Goal: Task Accomplishment & Management: Use online tool/utility

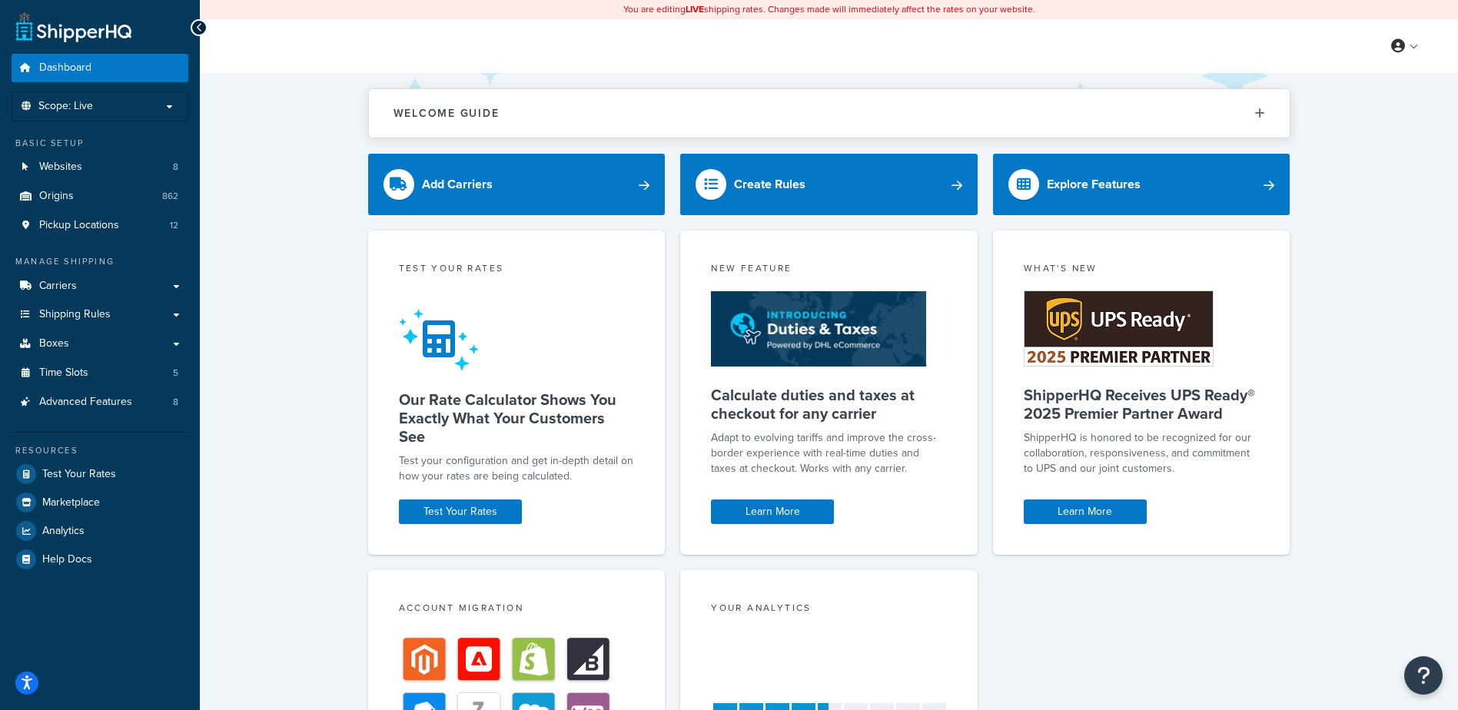
click at [1406, 400] on div "Welcome Guide ShipperHQ: An Overview Carrier Setup Shipping Rules Overview Comm…" at bounding box center [829, 521] width 1258 height 897
click at [43, 347] on span "Boxes" at bounding box center [54, 343] width 30 height 13
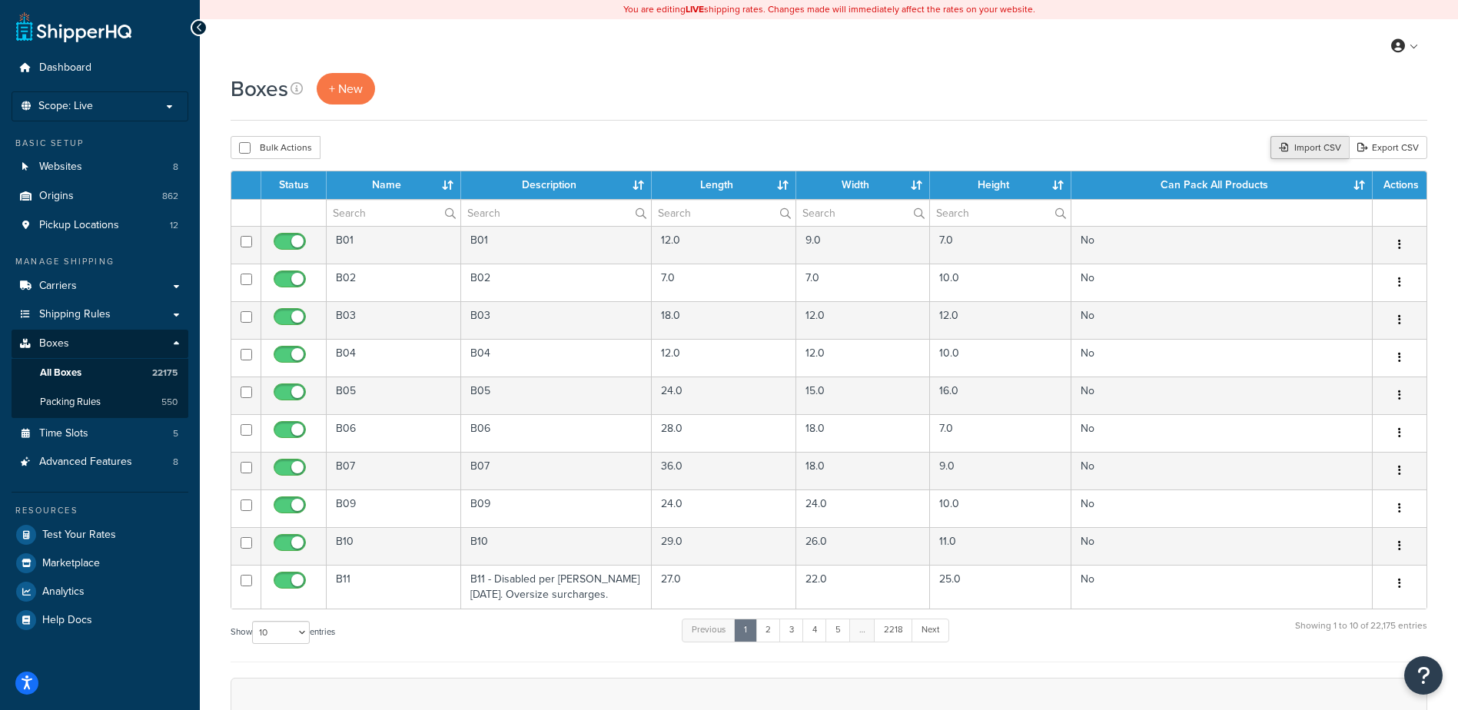
click at [1295, 144] on div "Import CSV" at bounding box center [1309, 147] width 78 height 23
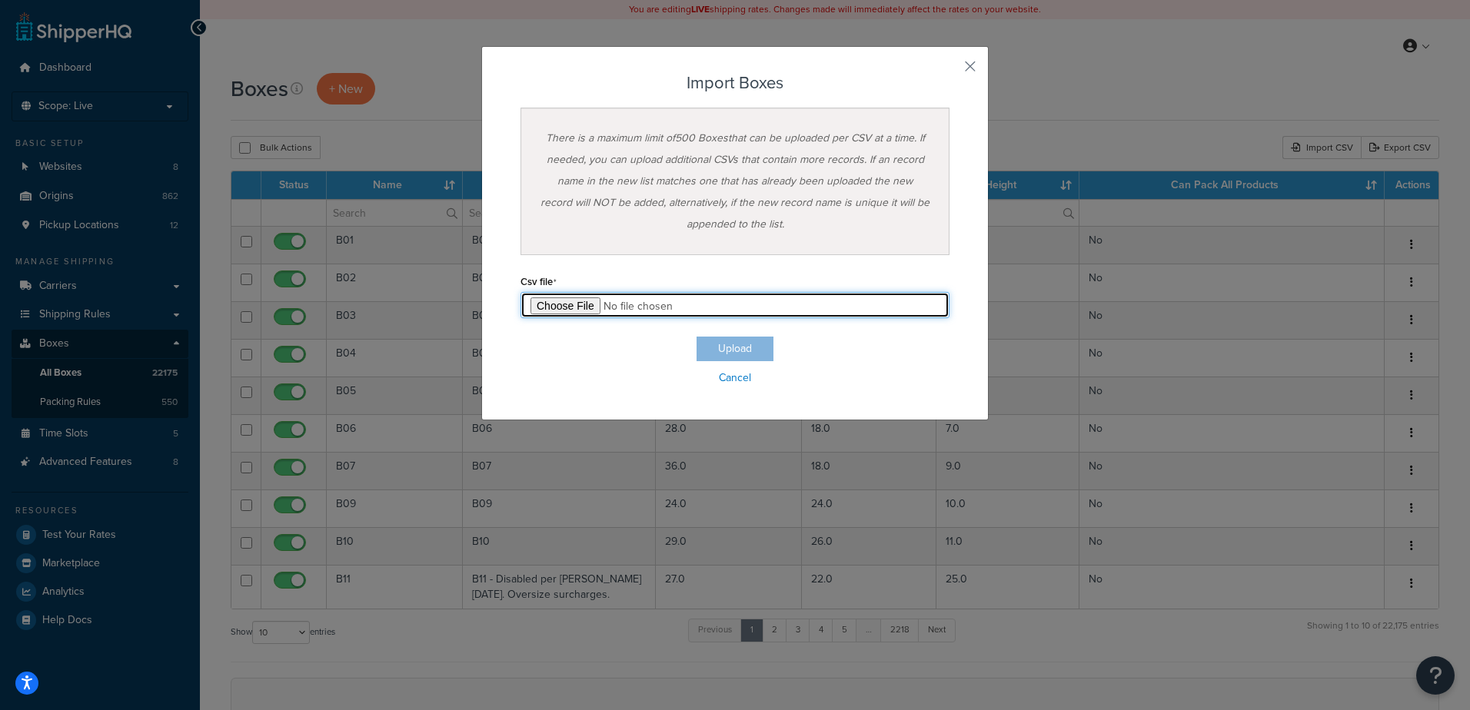
click at [556, 310] on input "file" at bounding box center [734, 305] width 429 height 26
type input "C:\fakepath\10_08_2025_box_dims.csv"
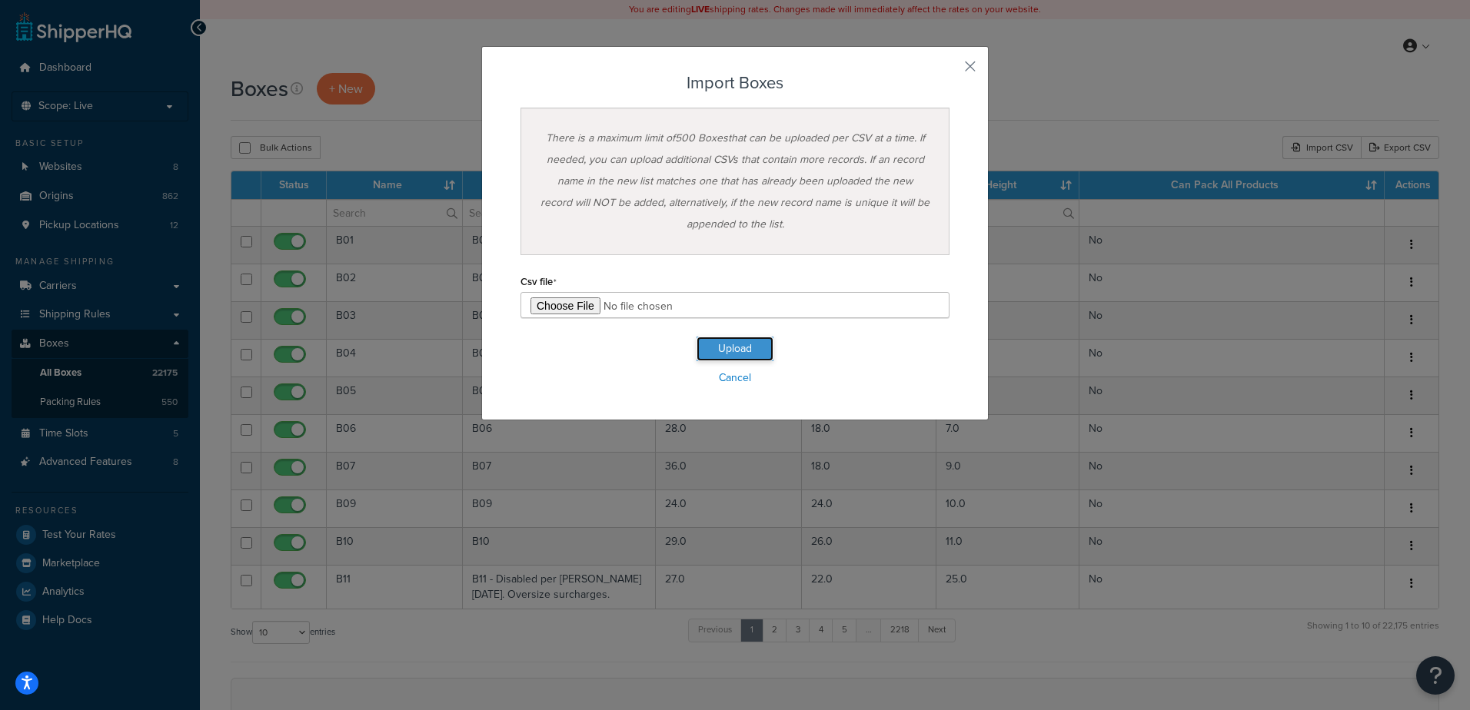
click at [711, 350] on button "Upload" at bounding box center [734, 349] width 77 height 25
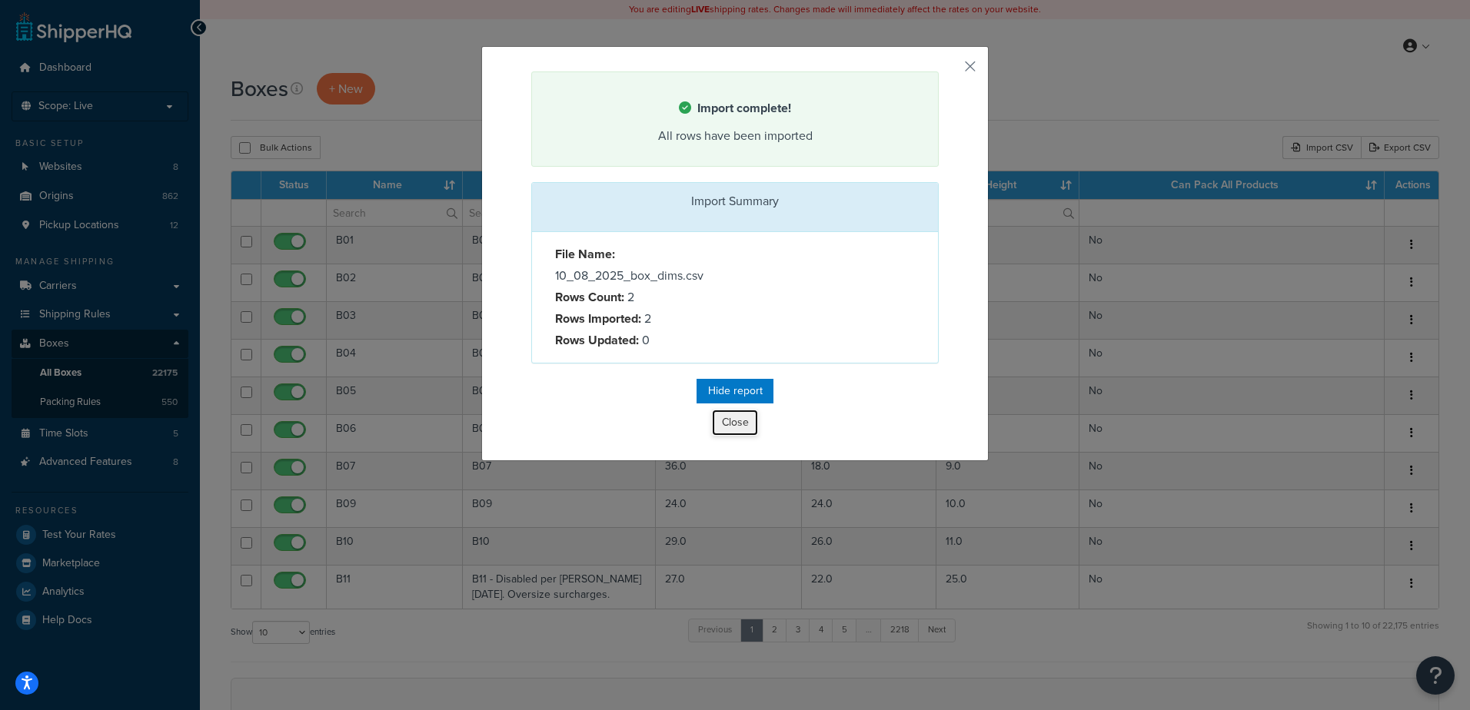
click at [726, 424] on button "Close" at bounding box center [735, 423] width 46 height 26
